Goal: Find specific page/section: Find specific page/section

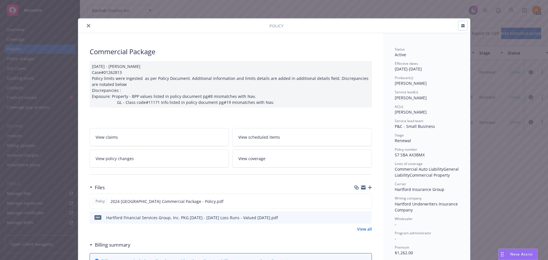
scroll to position [17, 0]
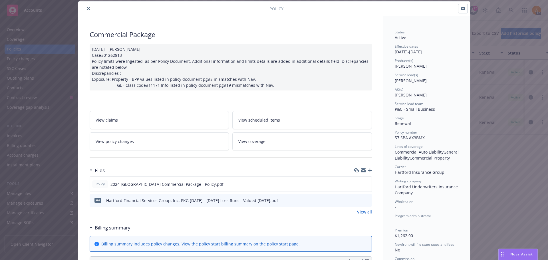
click at [87, 8] on icon "close" at bounding box center [88, 8] width 3 height 3
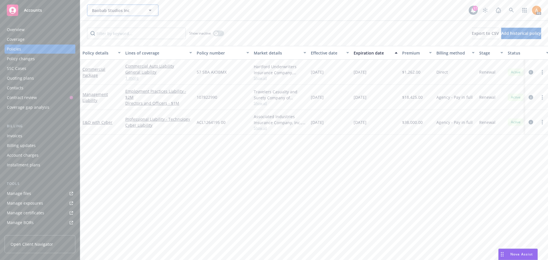
click at [122, 10] on span "Baobab Studios Inc" at bounding box center [116, 10] width 49 height 6
type input "virtue"
click at [104, 31] on strong "Virtue Ventures Management, LLC" at bounding box center [110, 29] width 35 height 11
click at [15, 29] on div "Overview" at bounding box center [16, 29] width 18 height 9
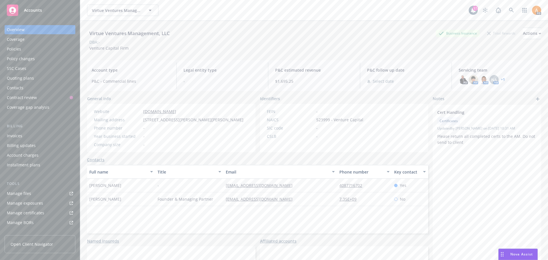
click at [501, 79] on link "+ 1" at bounding box center [503, 79] width 4 height 3
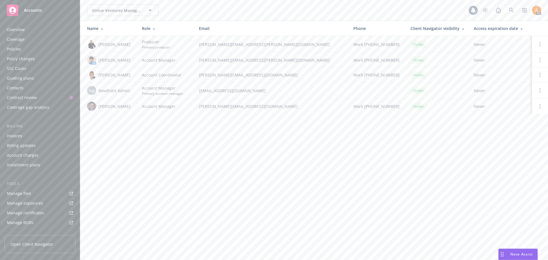
scroll to position [102, 0]
